Goal: Find specific page/section: Find specific page/section

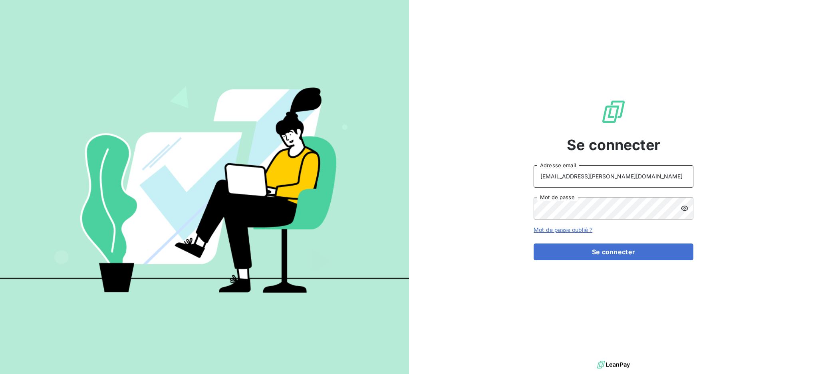
click at [607, 182] on input "[EMAIL_ADDRESS][PERSON_NAME][DOMAIN_NAME]" at bounding box center [614, 176] width 160 height 22
type input "[PERSON_NAME][EMAIL_ADDRESS][PERSON_NAME][DOMAIN_NAME]"
click at [597, 256] on button "Se connecter" at bounding box center [614, 252] width 160 height 17
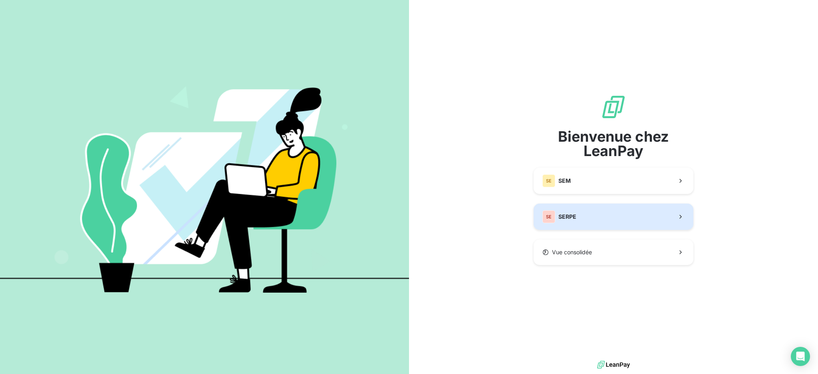
click at [584, 216] on button "SE SERPE" at bounding box center [614, 217] width 160 height 26
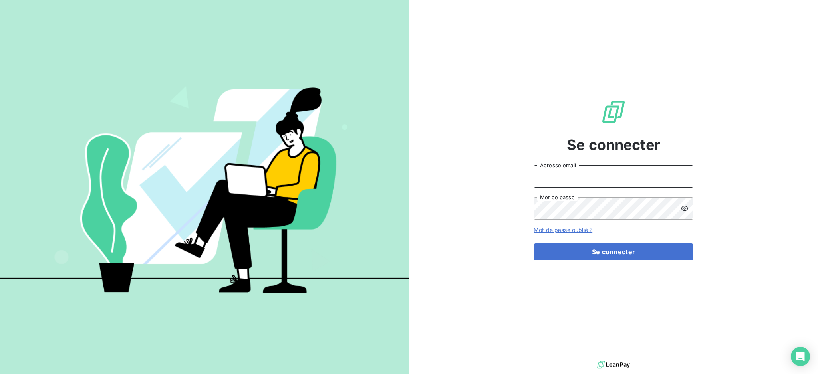
type input "[PERSON_NAME][EMAIL_ADDRESS][PERSON_NAME][DOMAIN_NAME]"
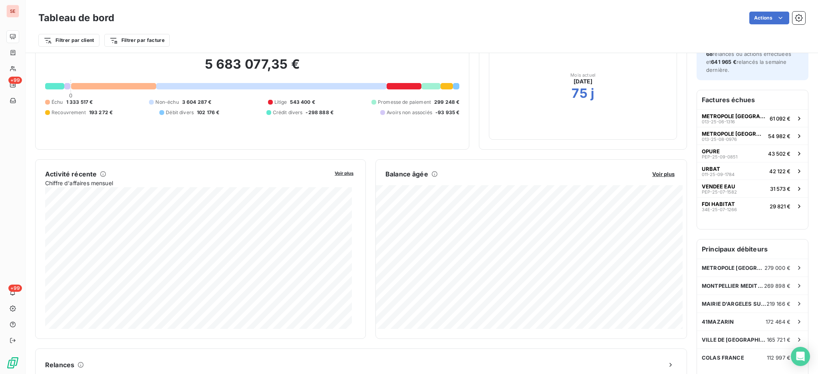
scroll to position [214, 0]
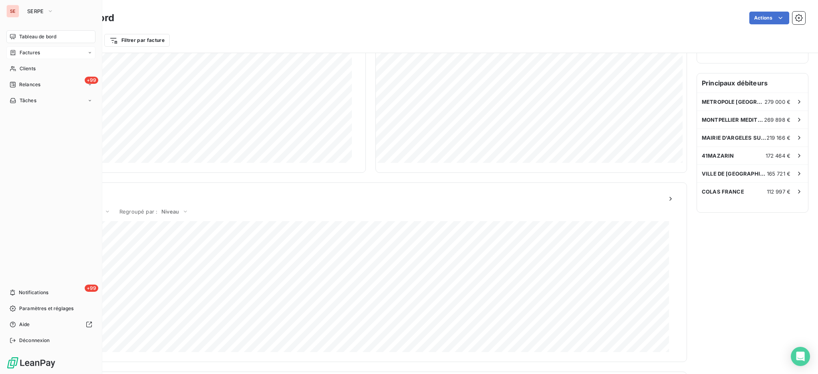
click at [20, 51] on span "Factures" at bounding box center [30, 52] width 20 height 7
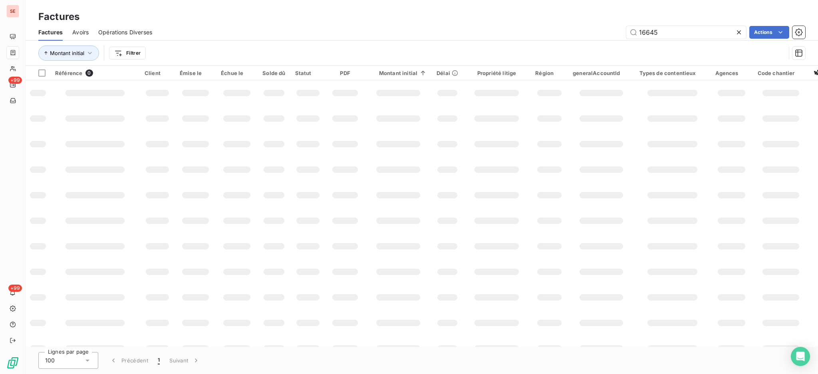
drag, startPoint x: 641, startPoint y: 20, endPoint x: 593, endPoint y: 20, distance: 47.9
click at [597, 19] on div "Factures Factures Avoirs Opérations Diverses 16645 Actions Montant initial Filt…" at bounding box center [422, 33] width 792 height 66
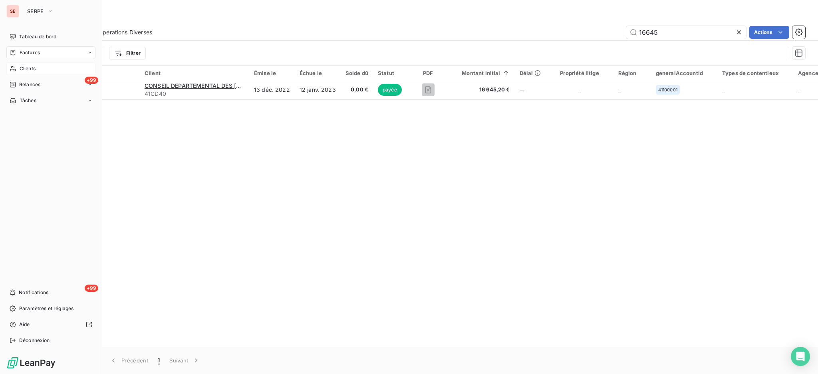
click at [29, 73] on div "Clients" at bounding box center [50, 68] width 89 height 13
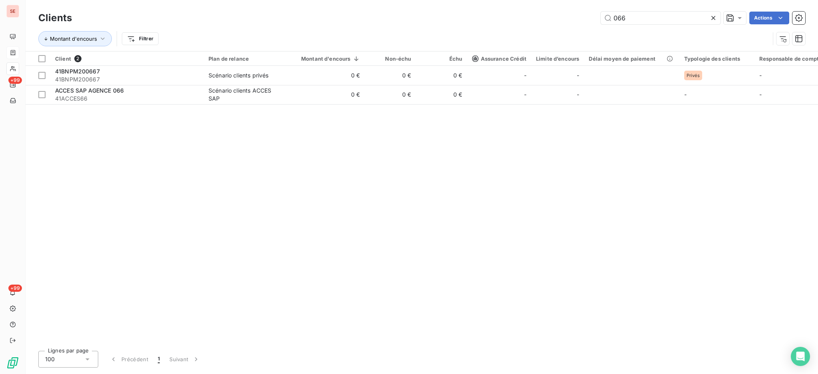
drag, startPoint x: 643, startPoint y: 14, endPoint x: 542, endPoint y: 22, distance: 101.0
click at [589, 11] on div "Clients 066 Actions" at bounding box center [421, 18] width 767 height 17
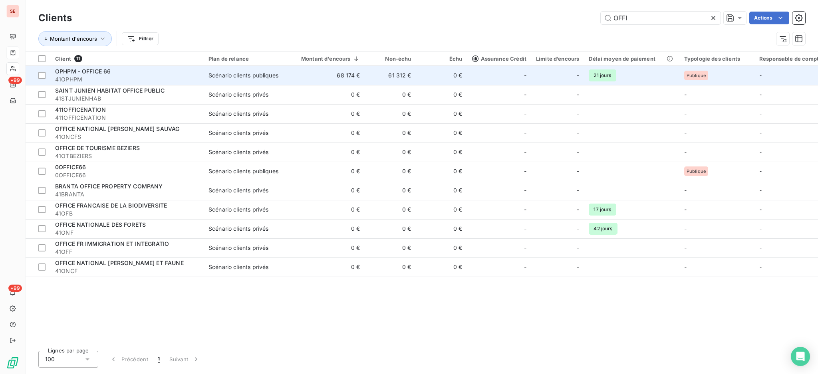
type input "OFFI"
click at [169, 80] on span "41OPHPM" at bounding box center [127, 79] width 144 height 8
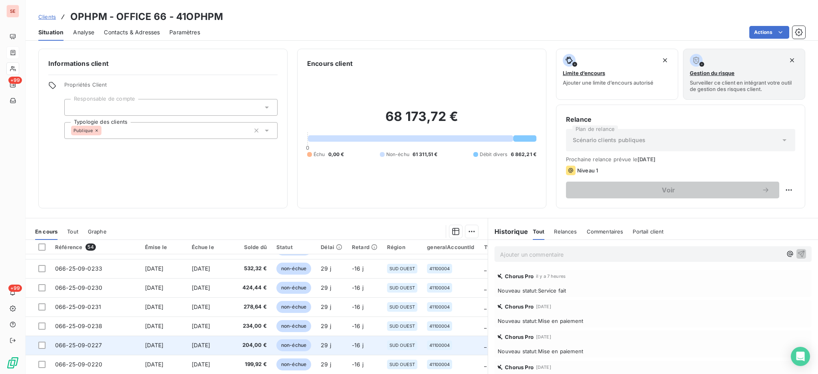
scroll to position [43, 0]
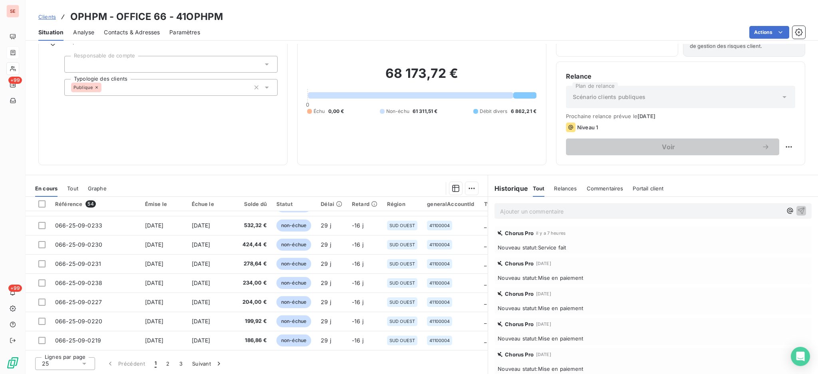
click at [85, 363] on icon at bounding box center [84, 364] width 4 height 2
click at [77, 344] on li "100" at bounding box center [65, 348] width 60 height 14
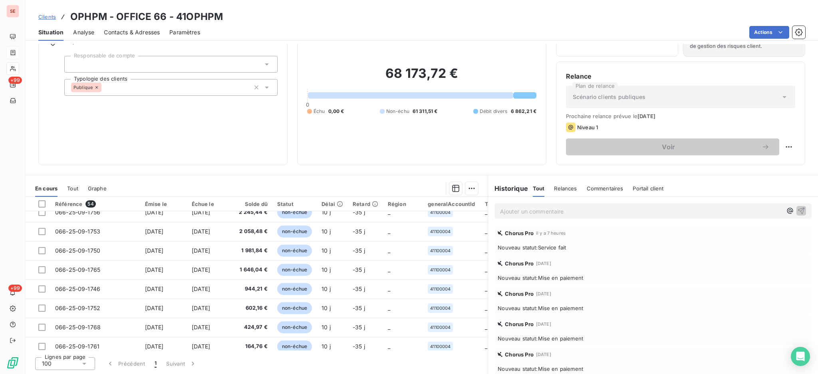
scroll to position [899, 0]
